Goal: Book appointment/travel/reservation

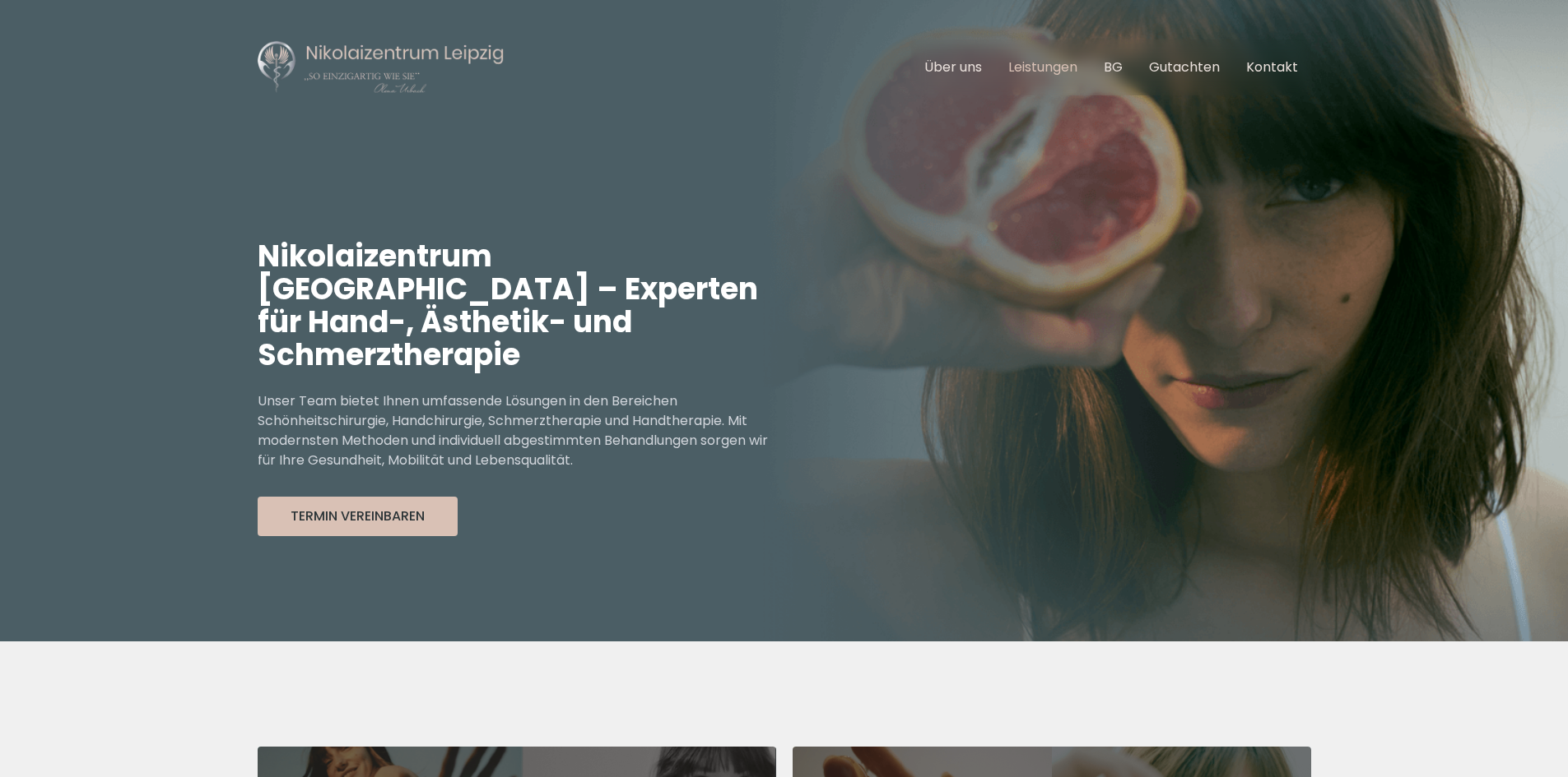
click at [1052, 66] on link "Leistungen" at bounding box center [1043, 66] width 69 height 19
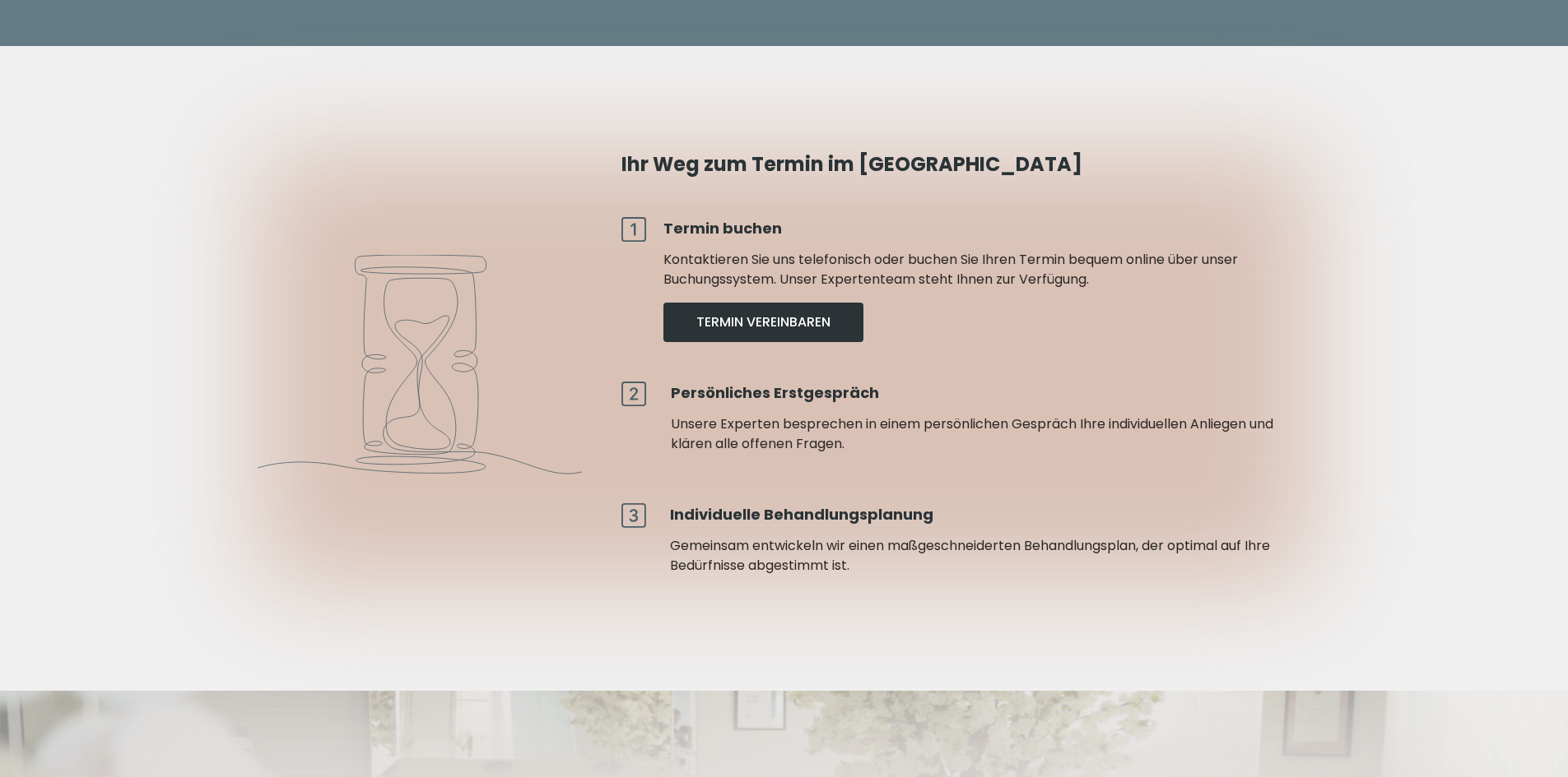
scroll to position [4093, 0]
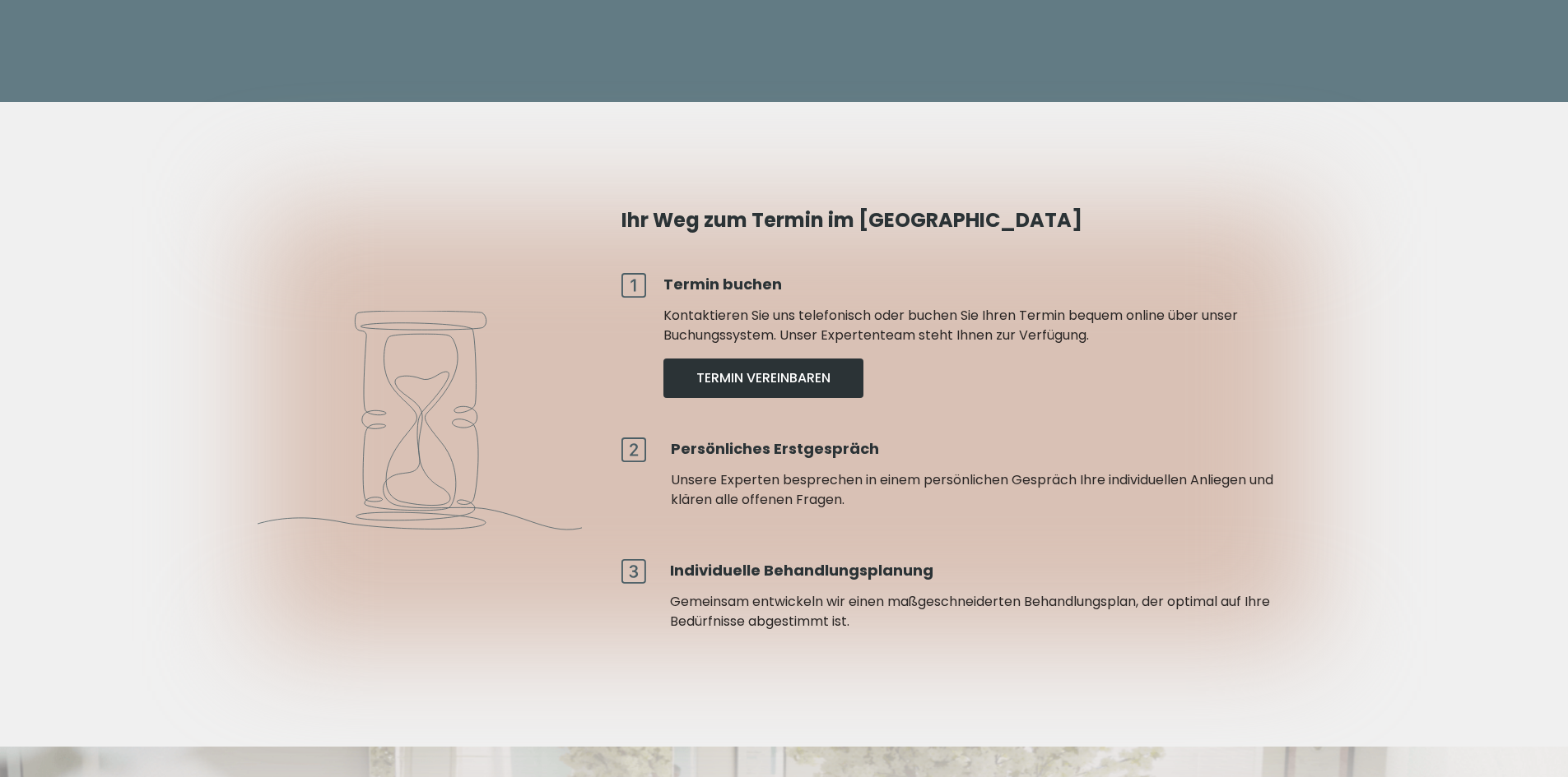
click at [793, 359] on button "Termin Vereinbaren" at bounding box center [764, 378] width 200 height 39
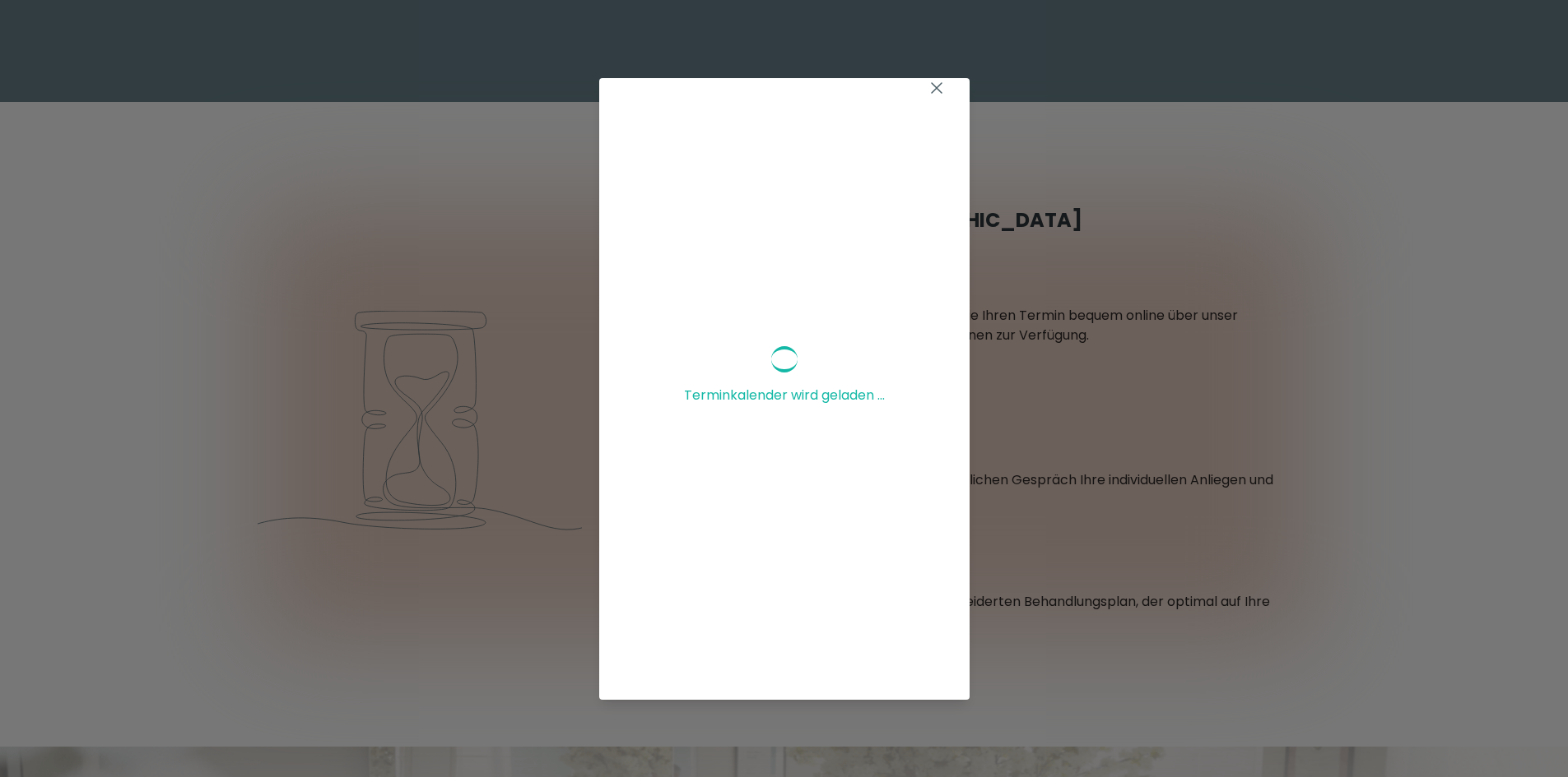
scroll to position [0, 0]
click at [932, 105] on icon at bounding box center [936, 101] width 10 height 10
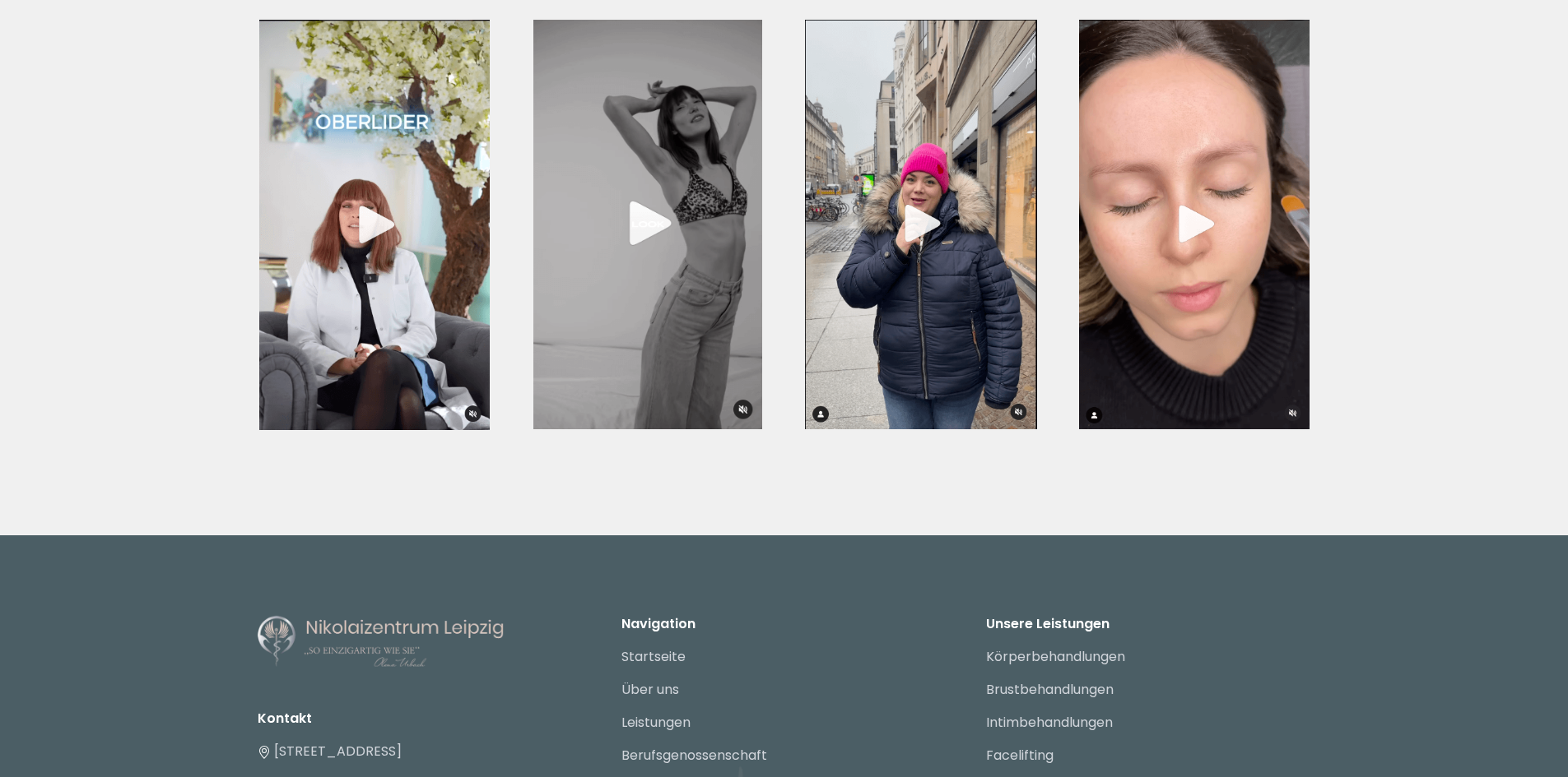
scroll to position [6150, 0]
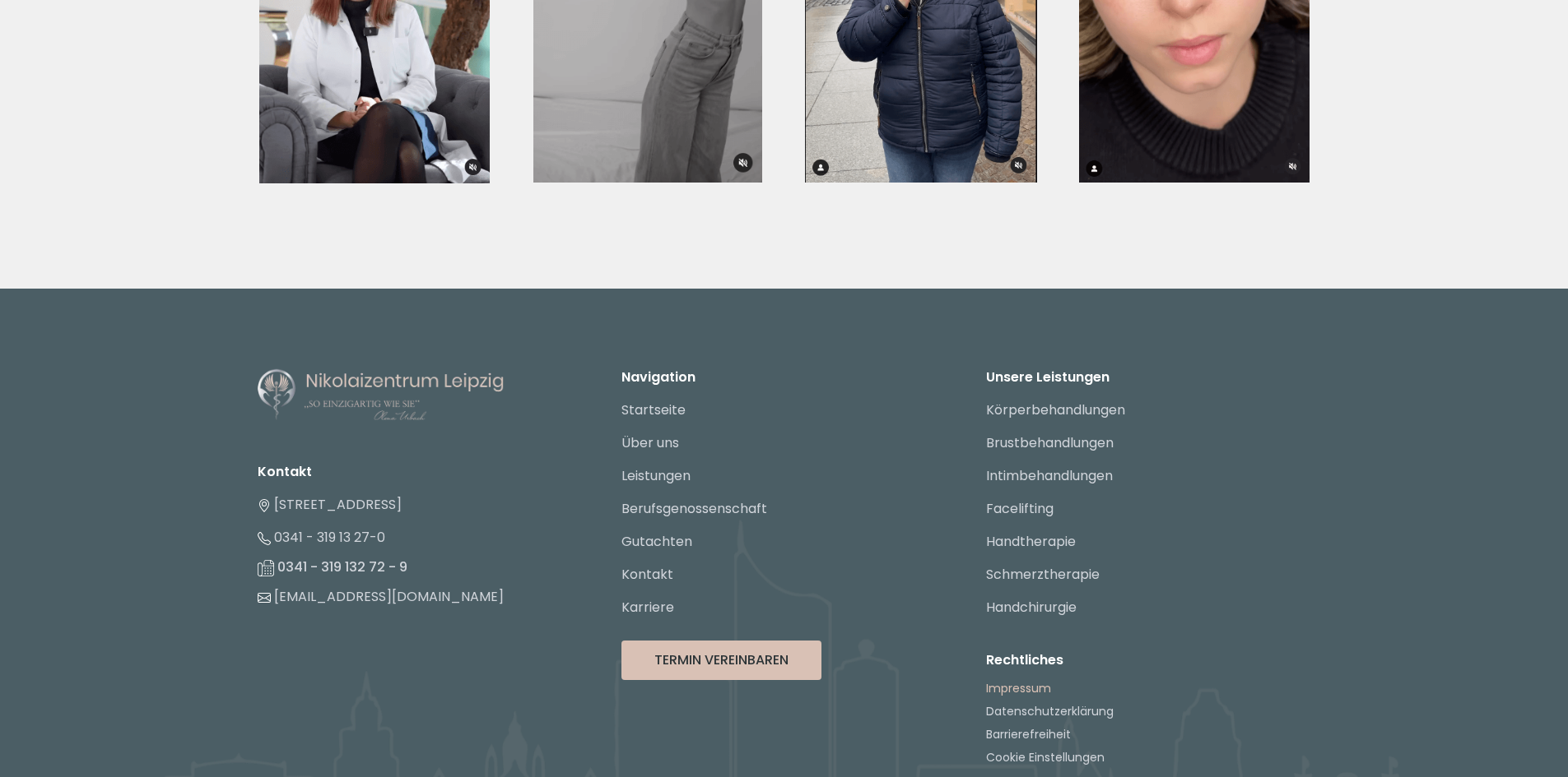
click at [1034, 681] on link "Impressum" at bounding box center [1019, 689] width 65 height 16
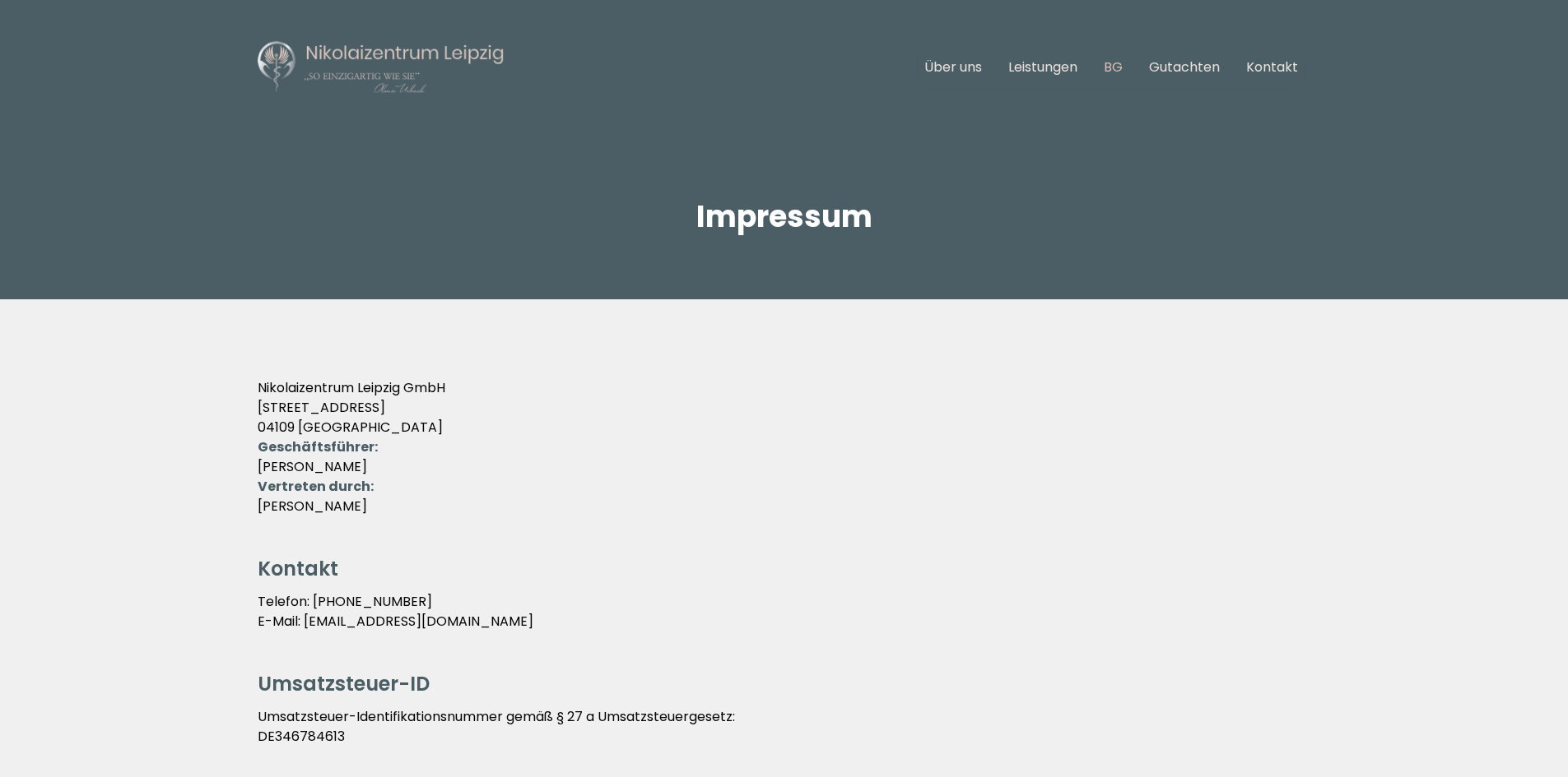
click at [1108, 71] on link "BG" at bounding box center [1113, 66] width 19 height 19
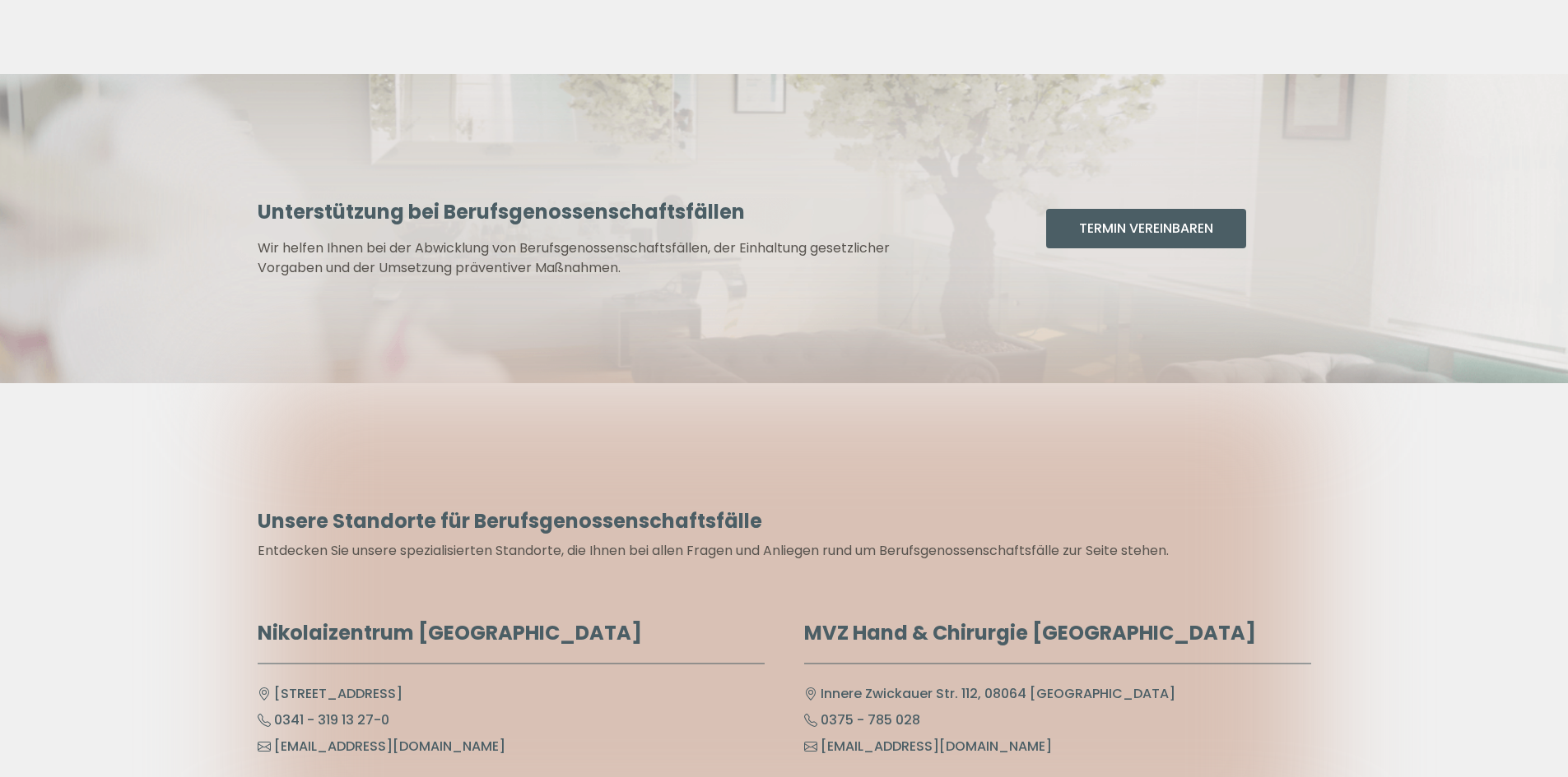
scroll to position [7980, 0]
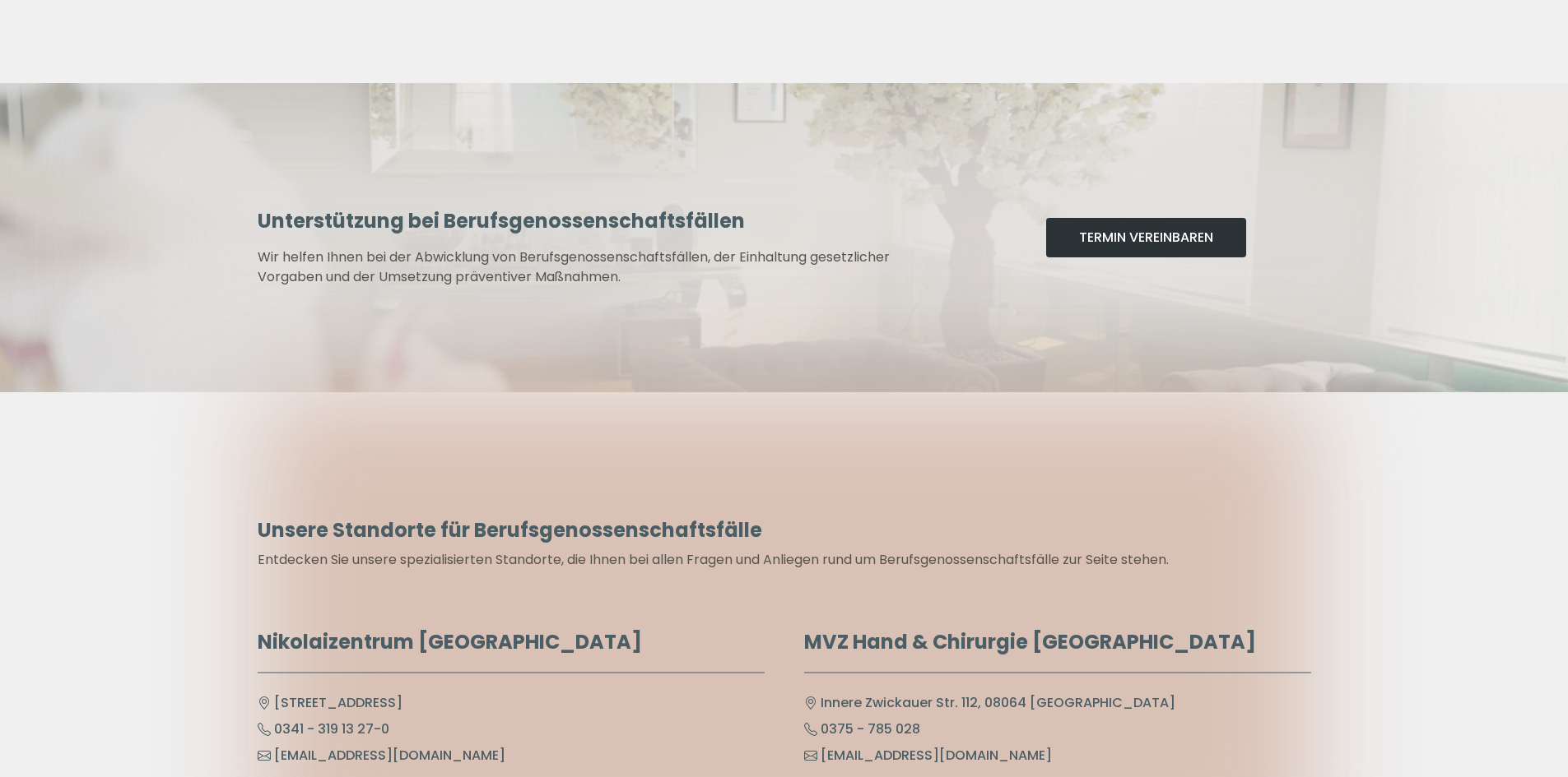
click at [1099, 218] on button "Termin Vereinbaren" at bounding box center [1146, 237] width 200 height 39
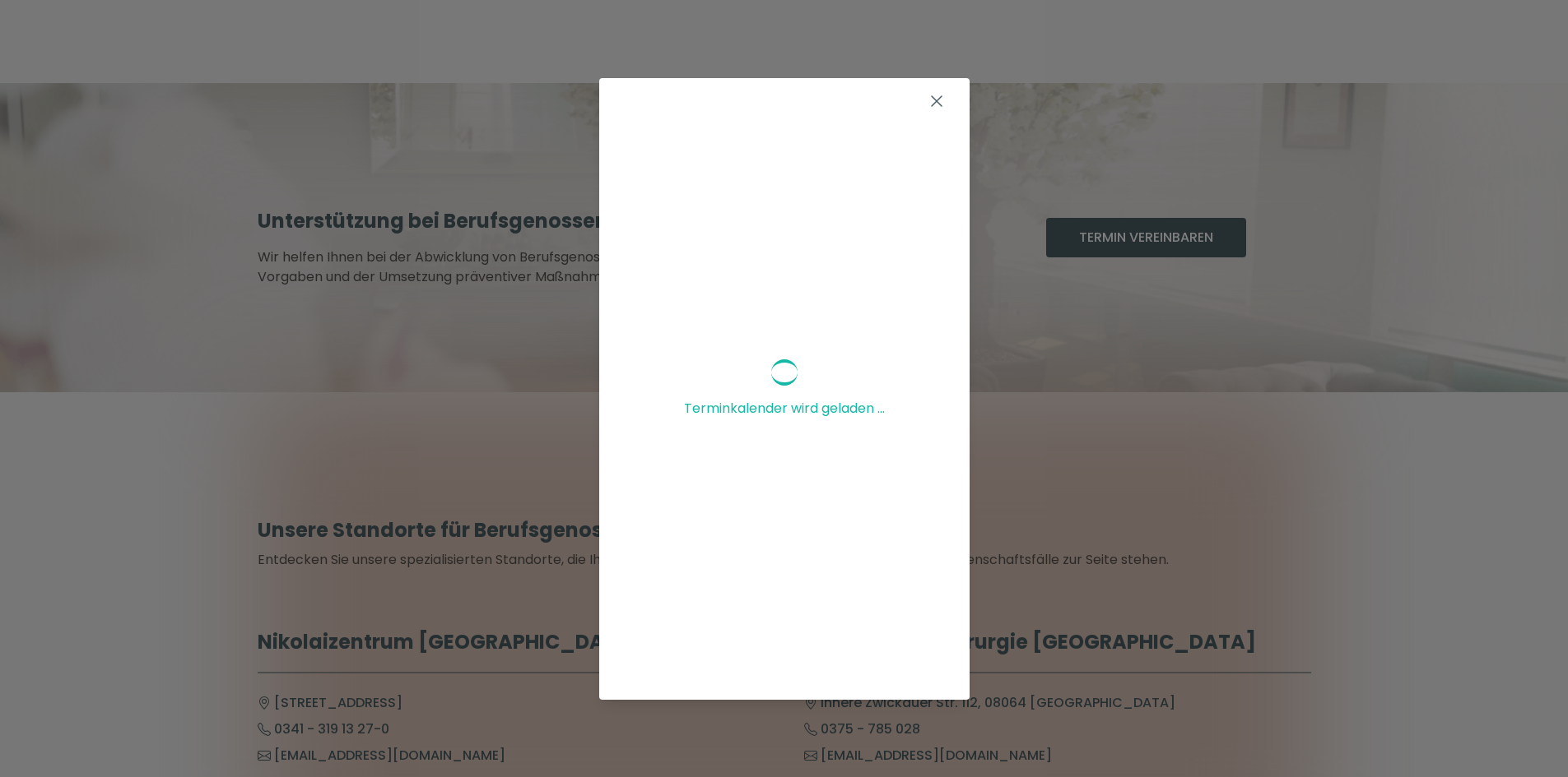
scroll to position [299, 0]
